Goal: Find specific page/section: Find specific page/section

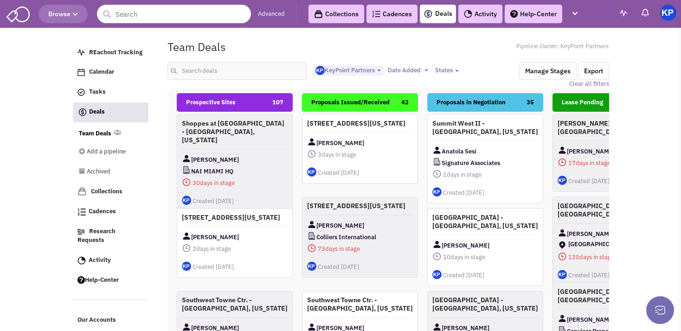
select select "1900"
select select
click at [187, 69] on input "text" at bounding box center [236, 71] width 139 height 18
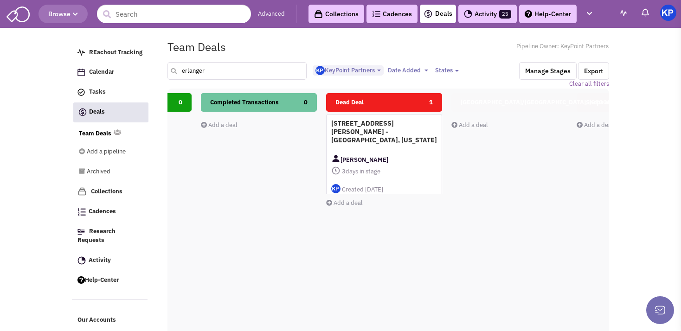
scroll to position [0, 486]
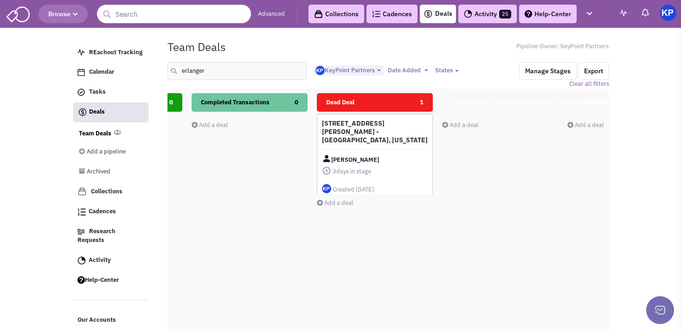
click at [389, 134] on h4 "[STREET_ADDRESS][PERSON_NAME] - [GEOGRAPHIC_DATA], [US_STATE]" at bounding box center [375, 131] width 106 height 25
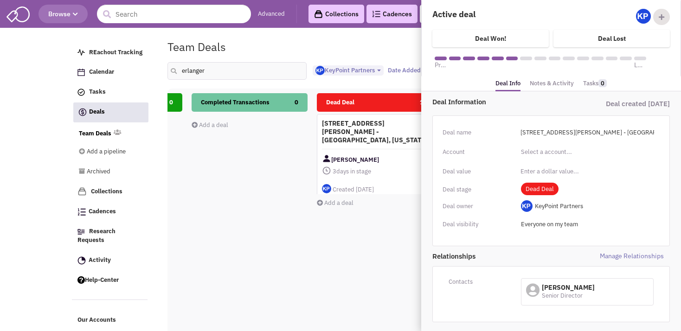
click at [540, 77] on link "Notes & Activity" at bounding box center [552, 83] width 44 height 13
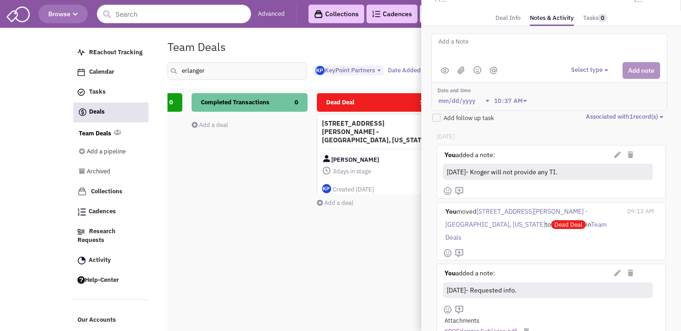
scroll to position [85, 0]
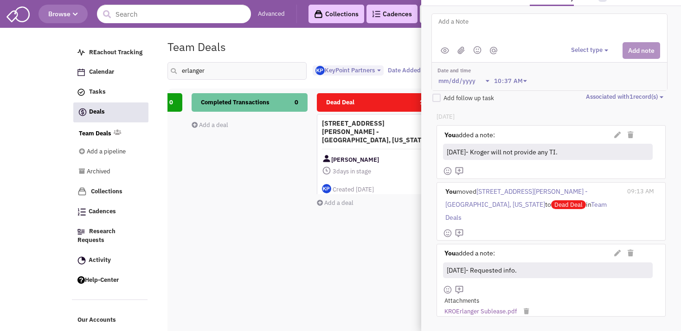
click at [328, 276] on div "Dead Deal 1 [STREET_ADDRESS][PERSON_NAME] - [GEOGRAPHIC_DATA], [US_STATE] [PERS…" at bounding box center [375, 257] width 116 height 329
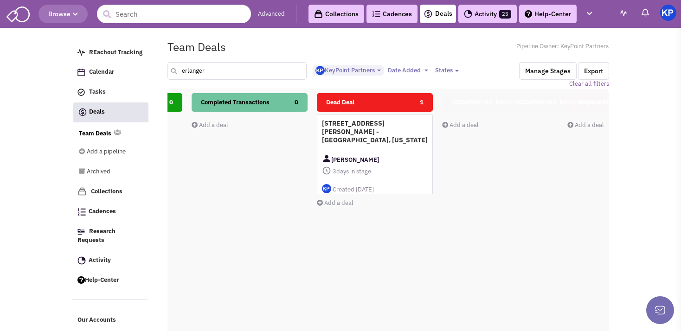
click at [206, 73] on input "erlanger" at bounding box center [236, 71] width 139 height 18
type input "e"
type input "overland"
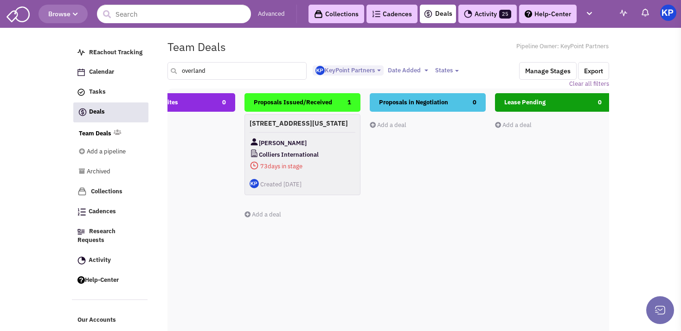
scroll to position [0, 54]
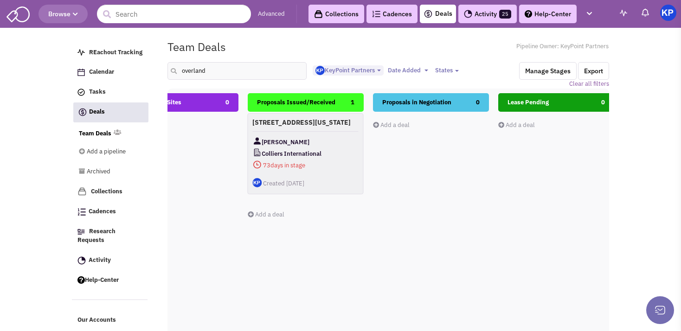
click at [331, 127] on h4 "[STREET_ADDRESS][US_STATE]" at bounding box center [305, 122] width 106 height 8
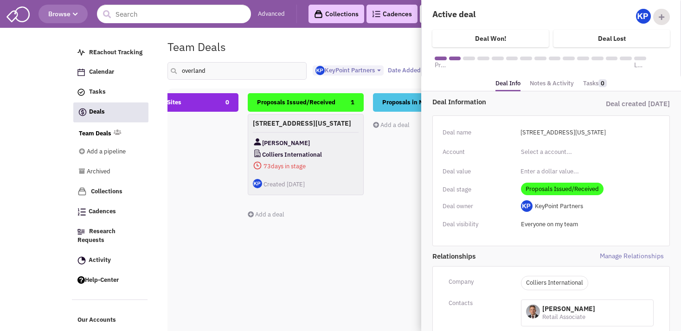
click at [562, 85] on link "Notes & Activity" at bounding box center [552, 83] width 44 height 13
